Goal: Contribute content: Add original content to the website for others to see

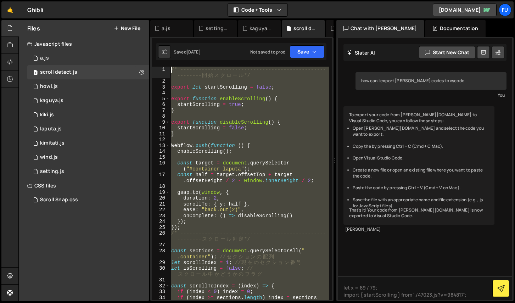
drag, startPoint x: 256, startPoint y: 177, endPoint x: 195, endPoint y: 16, distance: 172.3
click at [195, 16] on div "Hold on a sec... Are you certain you wish to leave this page? Any changes you'v…" at bounding box center [257, 151] width 515 height 303
type textarea "/* --------------------------------------------------------開始スクロール*/"
paste textarea
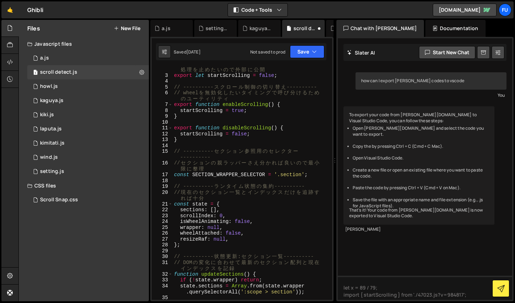
scroll to position [12, 0]
click at [314, 54] on icon "button" at bounding box center [314, 51] width 5 height 7
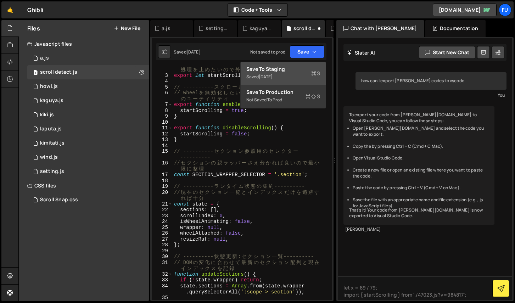
click at [312, 73] on icon at bounding box center [313, 73] width 5 height 7
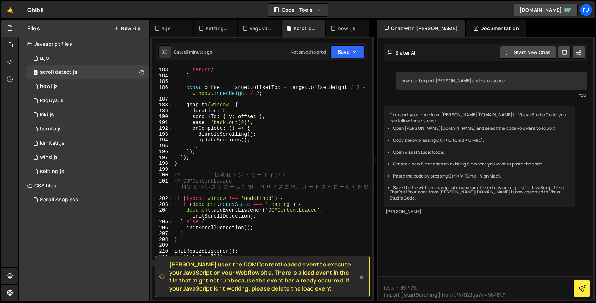
scroll to position [1196, 0]
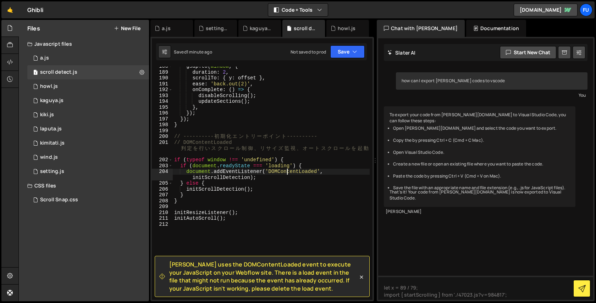
click at [286, 174] on div "gsap . to ( window , { duration : 2 , scrollTo : { y : offset } , ease : 'back.…" at bounding box center [271, 185] width 197 height 245
click at [277, 182] on div "gsap . to ( window , { duration : 2 , scrollTo : { y : offset } , ease : 'back.…" at bounding box center [271, 185] width 197 height 245
click at [276, 179] on div "gsap . to ( window , { duration : 2 , scrollTo : { y : offset } , ease : 'back.…" at bounding box center [271, 185] width 197 height 245
type textarea "document.addEventListener('DOMContentLoaded', initScrollDetection);"
click at [211, 171] on div "gsap . to ( window , { duration : 2 , scrollTo : { y : offset } , ease : 'back.…" at bounding box center [271, 185] width 197 height 245
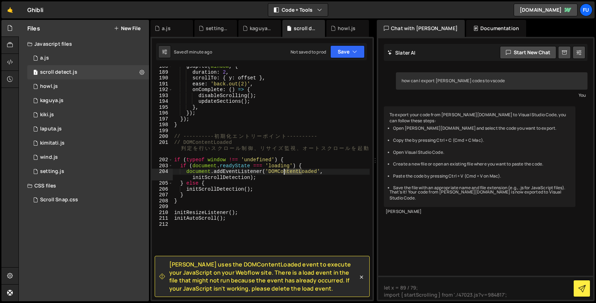
drag, startPoint x: 301, startPoint y: 172, endPoint x: 281, endPoint y: 170, distance: 19.9
click at [281, 170] on div "gsap . to ( window , { duration : 2 , scrollTo : { y : offset } , ease : 'back.…" at bounding box center [271, 185] width 197 height 245
click at [304, 170] on div "gsap . to ( window , { duration : 2 , scrollTo : { y : offset } , ease : 'back.…" at bounding box center [271, 185] width 197 height 245
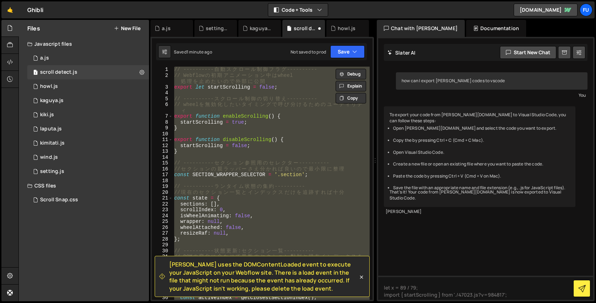
scroll to position [0, 0]
type textarea "// --------------------------------------------------------無限スクロール"
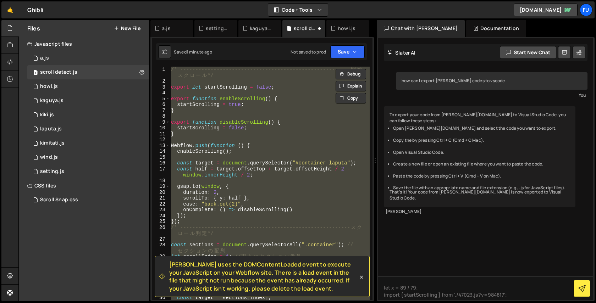
click at [273, 95] on div "/* -------------------------------------------------------- 開 始 ス ク ロ ー ル */ ex…" at bounding box center [269, 183] width 200 height 233
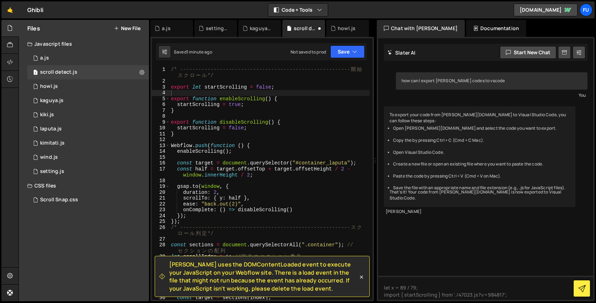
click at [124, 32] on div "Files New File" at bounding box center [84, 28] width 130 height 17
click at [125, 31] on button "New File" at bounding box center [127, 29] width 27 height 6
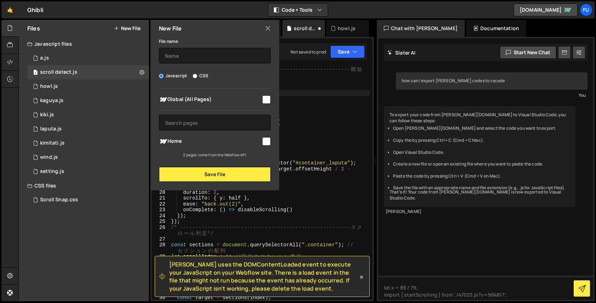
click at [198, 43] on div "File name" at bounding box center [215, 50] width 112 height 27
click at [198, 56] on input "text" at bounding box center [215, 56] width 112 height 16
type input "scroll-detect"
click at [266, 142] on input "checkbox" at bounding box center [266, 141] width 9 height 9
checkbox input "true"
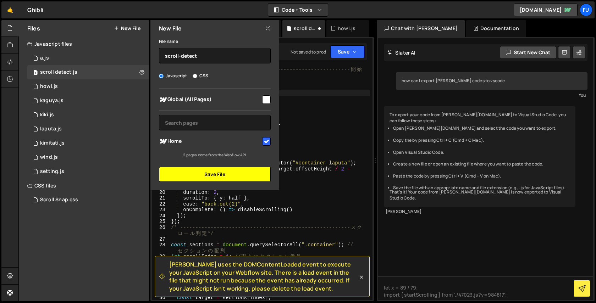
click at [248, 173] on button "Save File" at bounding box center [215, 174] width 112 height 15
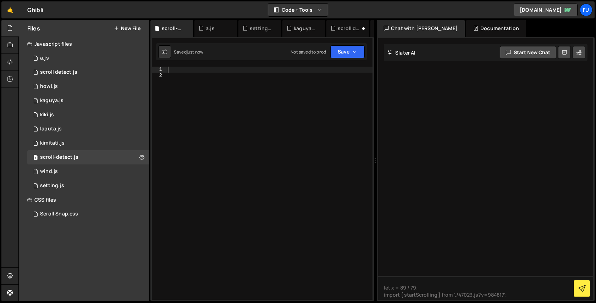
click at [199, 72] on div at bounding box center [270, 189] width 206 height 245
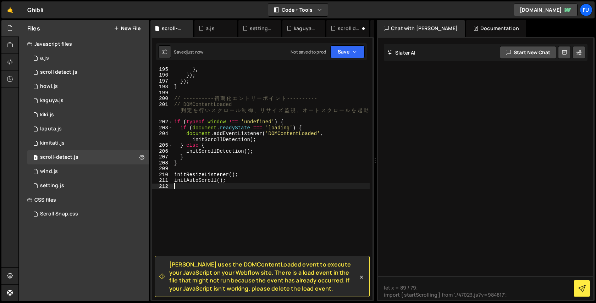
scroll to position [957, 0]
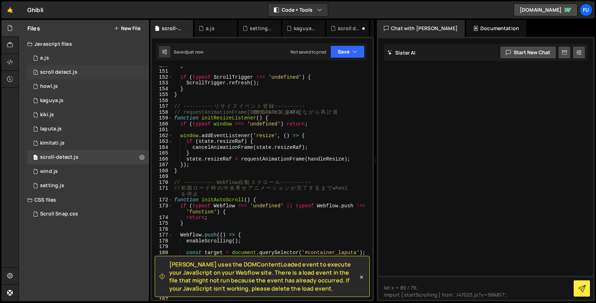
click at [86, 77] on div "1 scroll detect.js 0" at bounding box center [88, 72] width 122 height 14
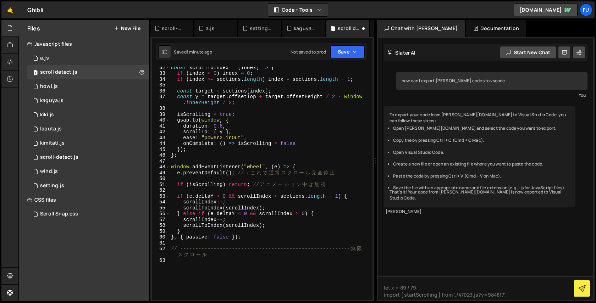
scroll to position [284, 0]
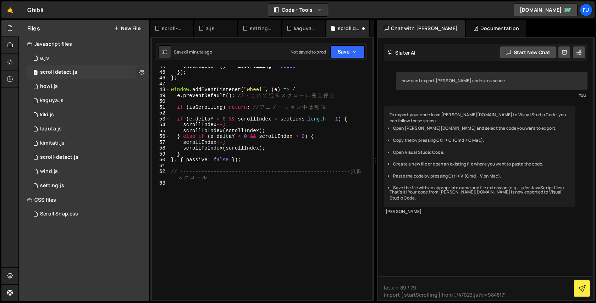
click at [142, 70] on icon at bounding box center [141, 72] width 5 height 7
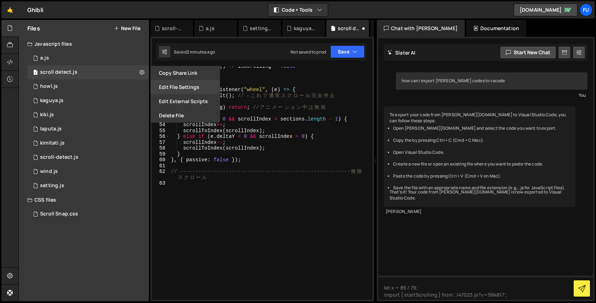
click at [186, 90] on button "Edit File Settings" at bounding box center [184, 87] width 69 height 14
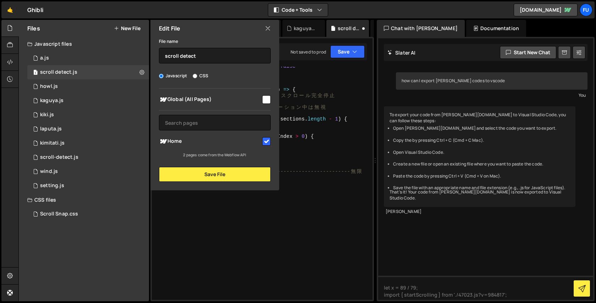
click at [266, 142] on input "checkbox" at bounding box center [266, 141] width 9 height 9
checkbox input "false"
click at [256, 173] on button "Save File" at bounding box center [215, 174] width 112 height 15
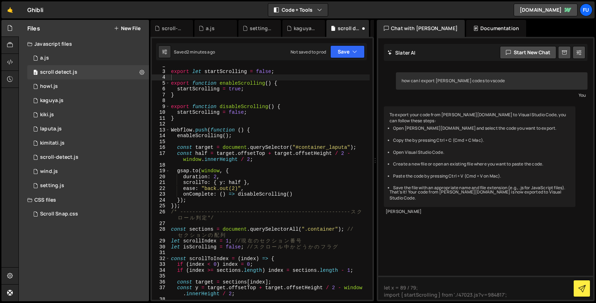
scroll to position [20, 0]
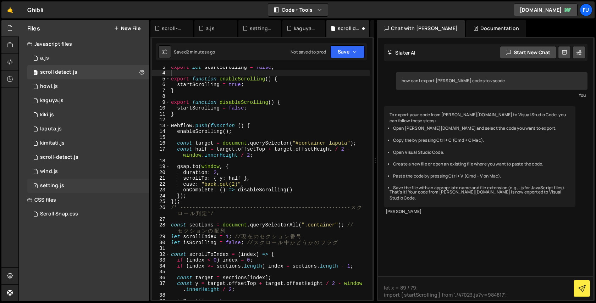
click at [95, 186] on div "2 setting.js 0" at bounding box center [88, 186] width 122 height 14
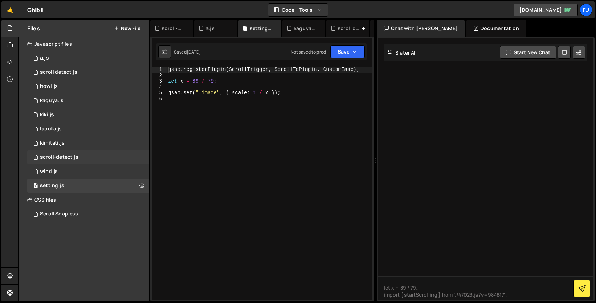
click at [90, 157] on div "1 scroll-detect.js 0" at bounding box center [88, 157] width 122 height 14
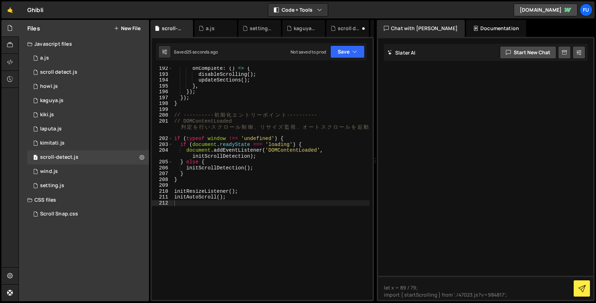
scroll to position [1218, 0]
click at [341, 30] on div "scroll detect.js" at bounding box center [348, 28] width 23 height 7
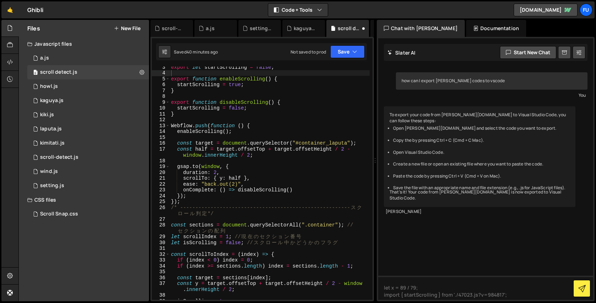
scroll to position [20, 0]
